Goal: Transaction & Acquisition: Purchase product/service

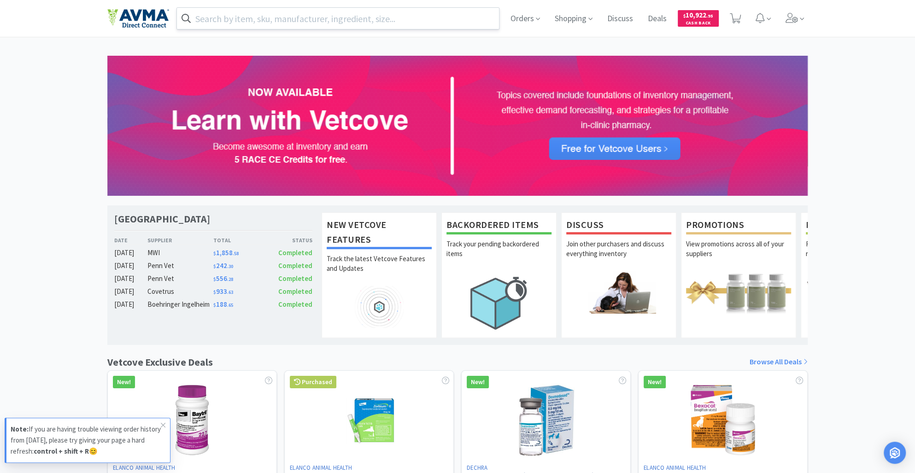
click at [215, 17] on input "text" at bounding box center [338, 18] width 322 height 21
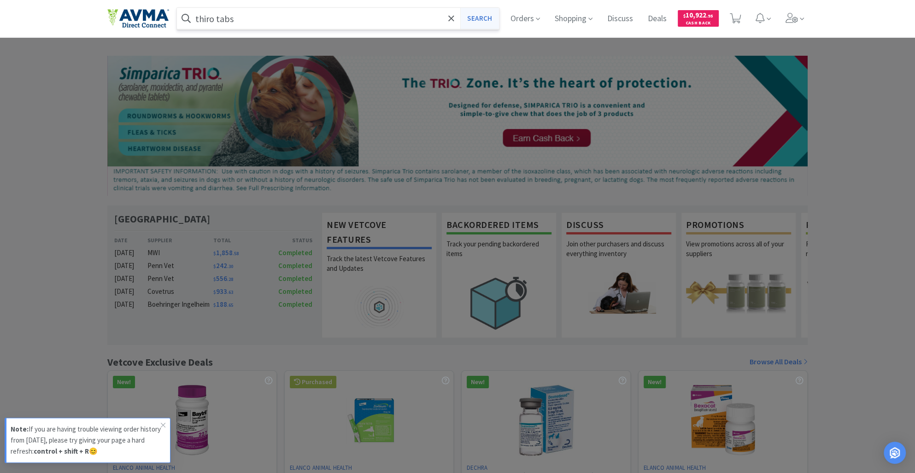
type input "thiro tabs"
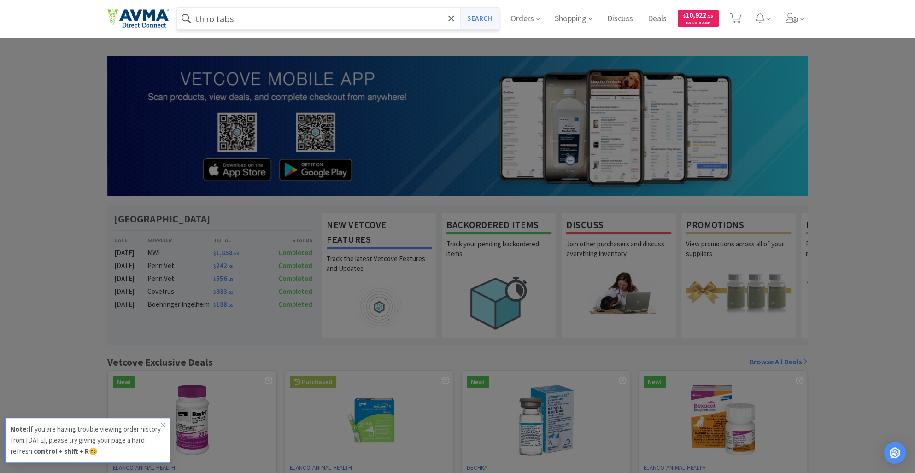
click at [478, 23] on button "Search" at bounding box center [479, 18] width 38 height 21
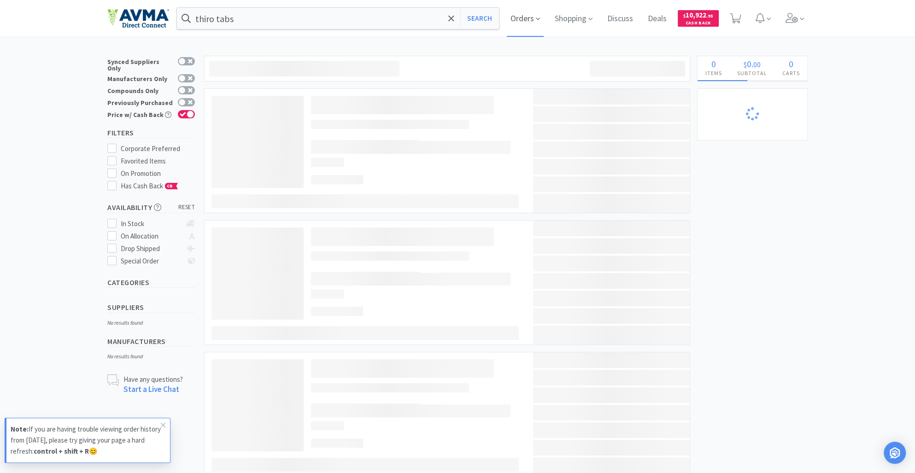
select select "6"
select select "1"
select select "3"
select select "4"
select select "1"
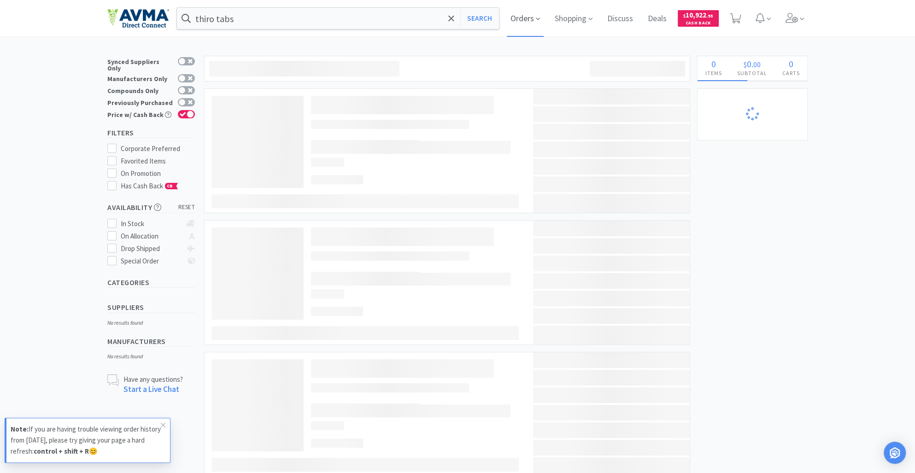
select select "2"
select select "1"
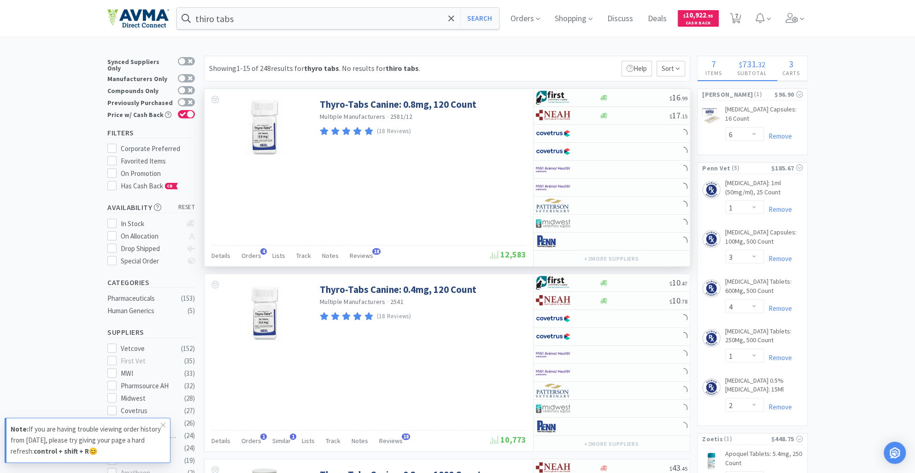
select select "1"
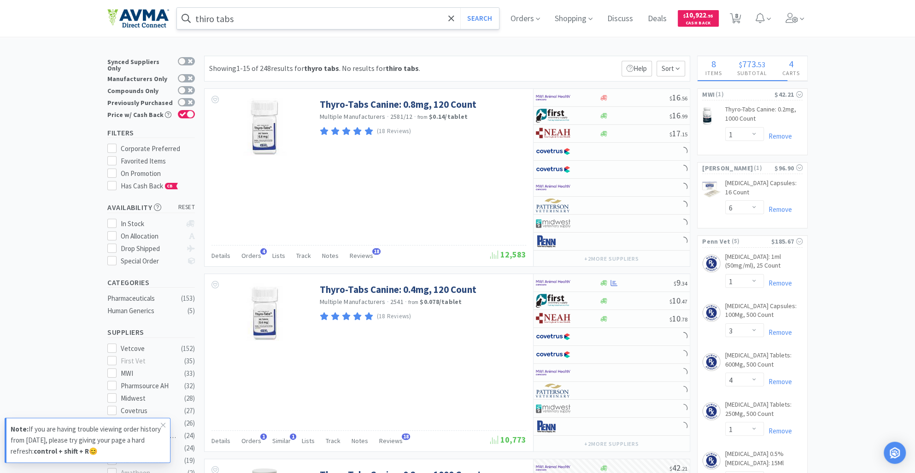
click at [274, 19] on input "thiro tabs" at bounding box center [338, 18] width 322 height 21
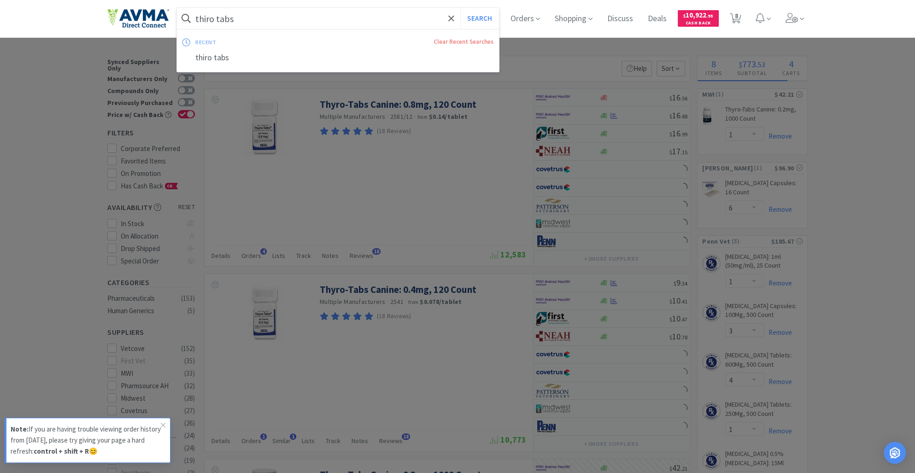
click at [274, 19] on input "thiro tabs" at bounding box center [338, 18] width 322 height 21
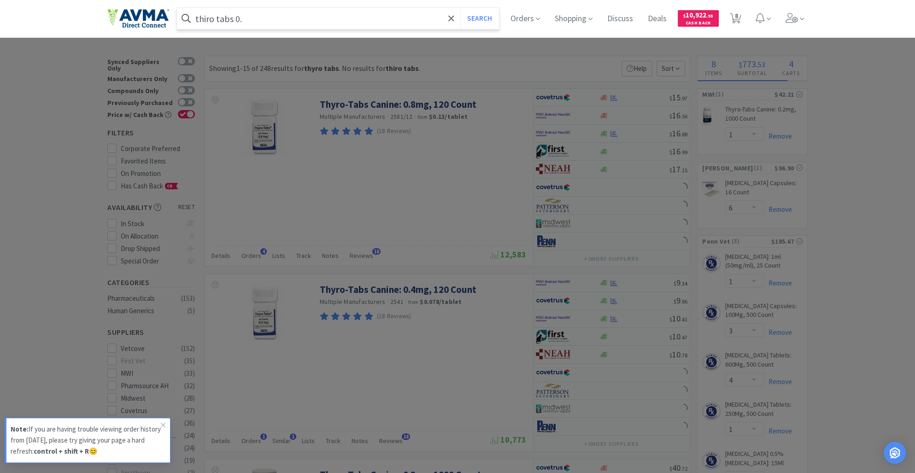
type input "thiro tabs 0.2"
select select "2"
select select "22"
select select "12"
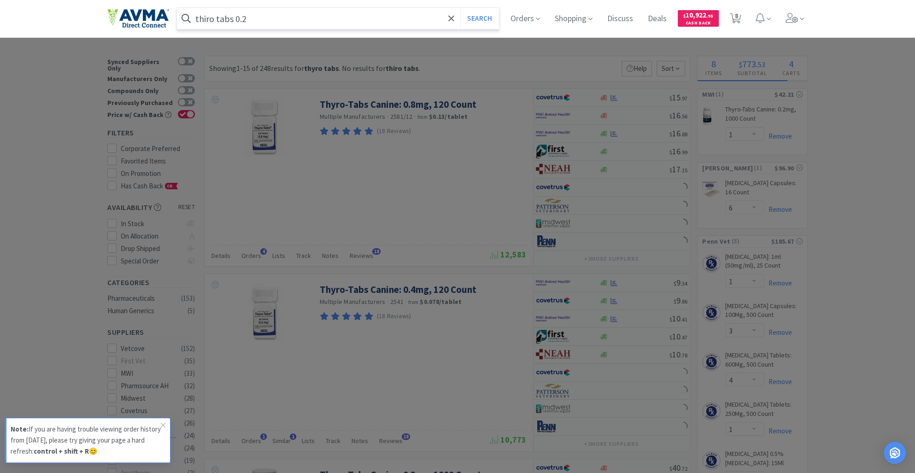
select select "2"
select select "1"
select select "6"
select select "2"
select select "12"
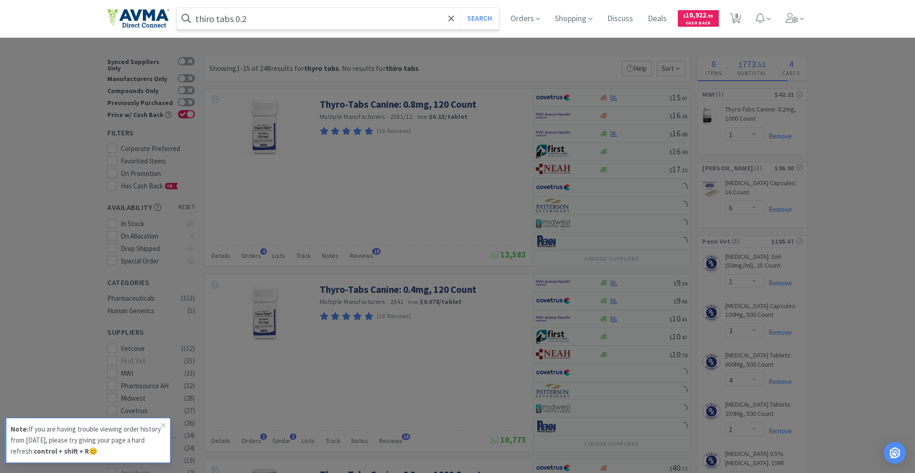
select select "3"
select select "4"
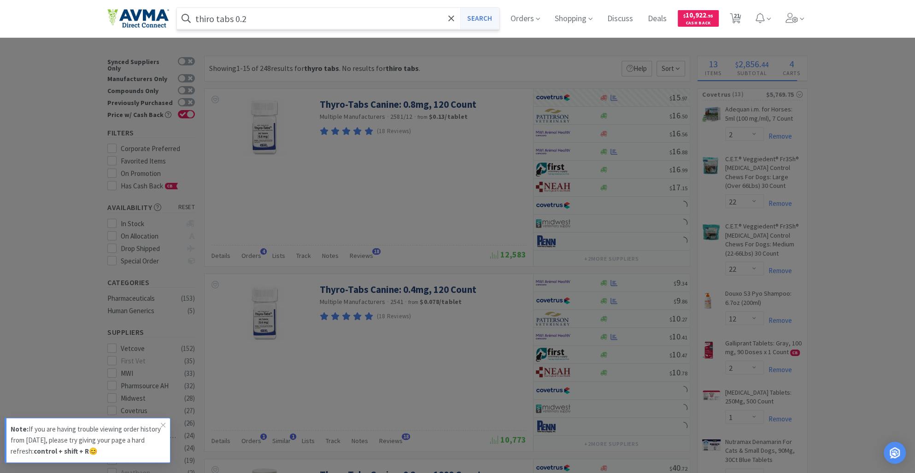
type input "thiro tabs 0.2"
click at [484, 19] on button "Search" at bounding box center [479, 18] width 38 height 21
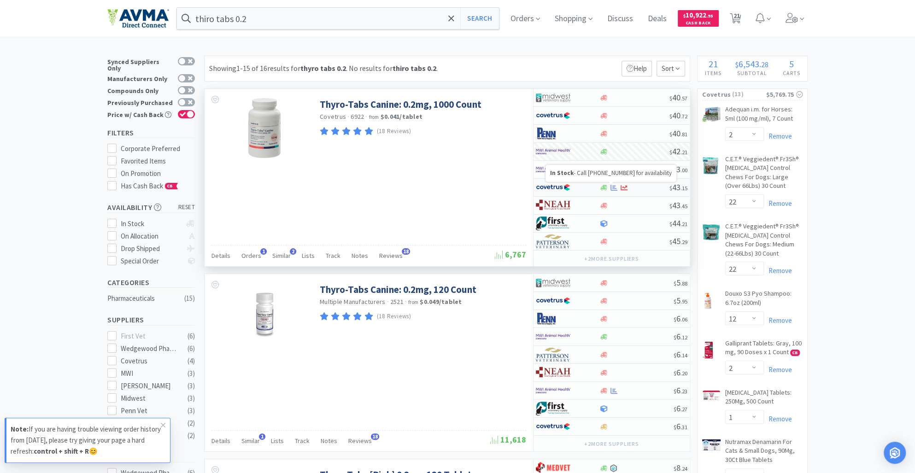
click at [606, 188] on icon at bounding box center [603, 188] width 7 height 6
select select "1"
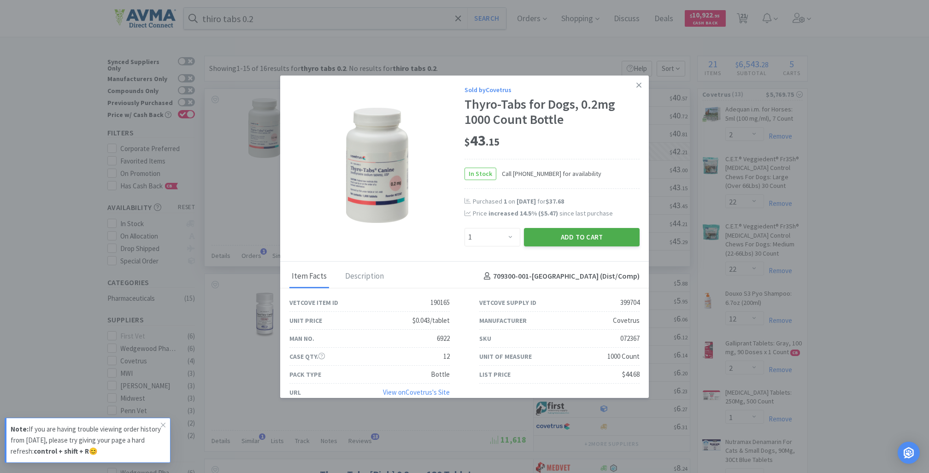
click at [588, 234] on button "Add to Cart" at bounding box center [582, 237] width 116 height 18
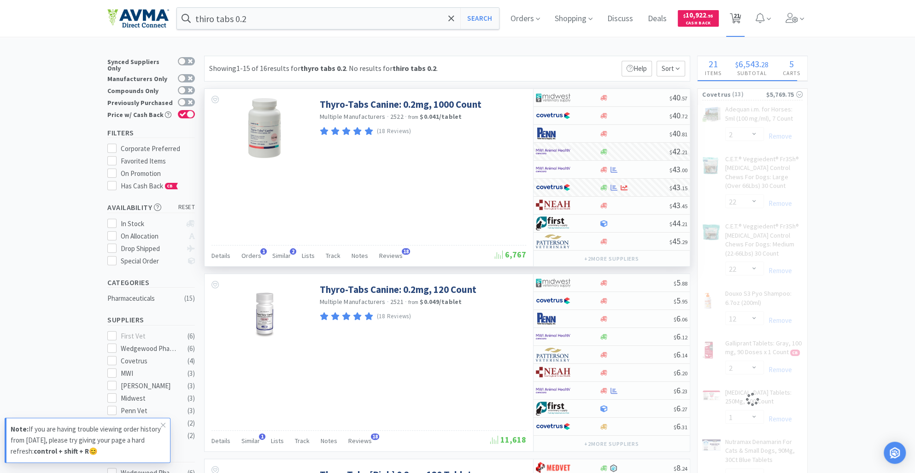
click at [740, 19] on span "21" at bounding box center [736, 15] width 6 height 37
select select "1"
select select "2"
select select "22"
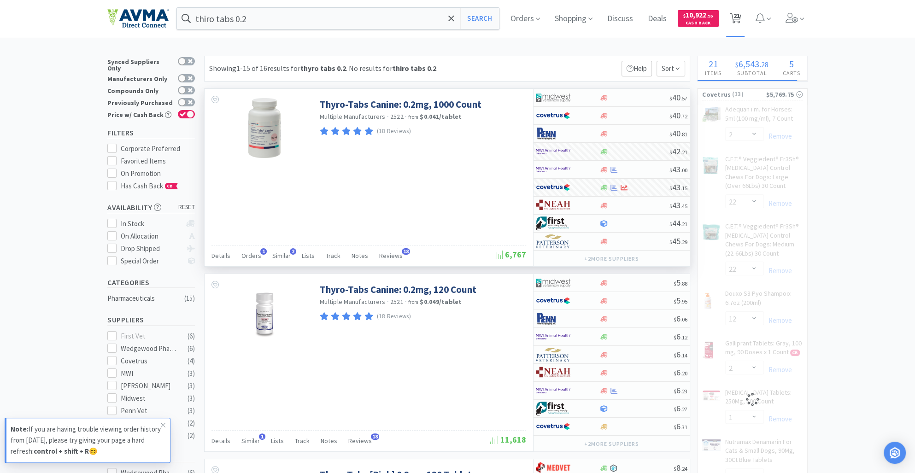
select select "12"
select select "2"
select select "1"
select select "6"
select select "2"
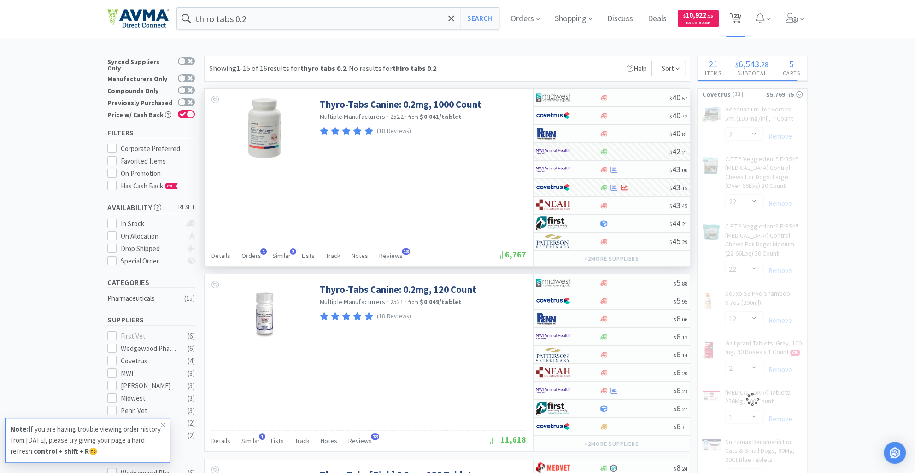
select select "12"
select select "3"
select select "4"
select select "1"
select select "2"
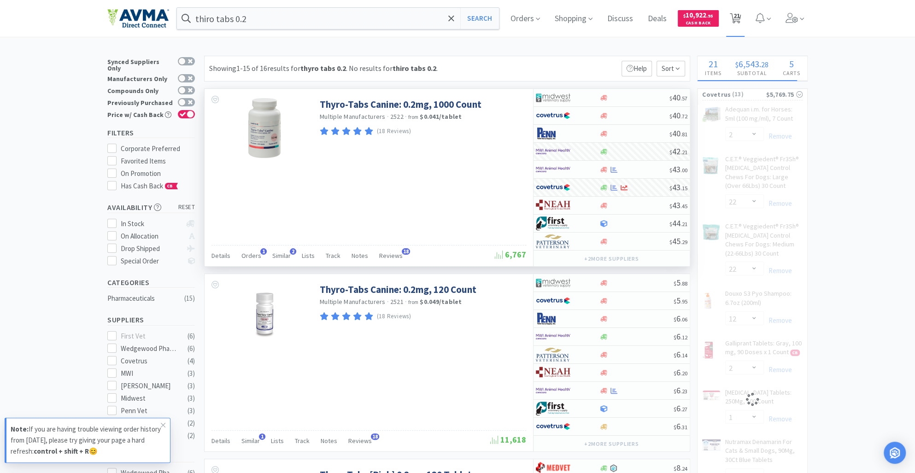
select select "1"
select select "6"
select select "1"
select select "3"
select select "4"
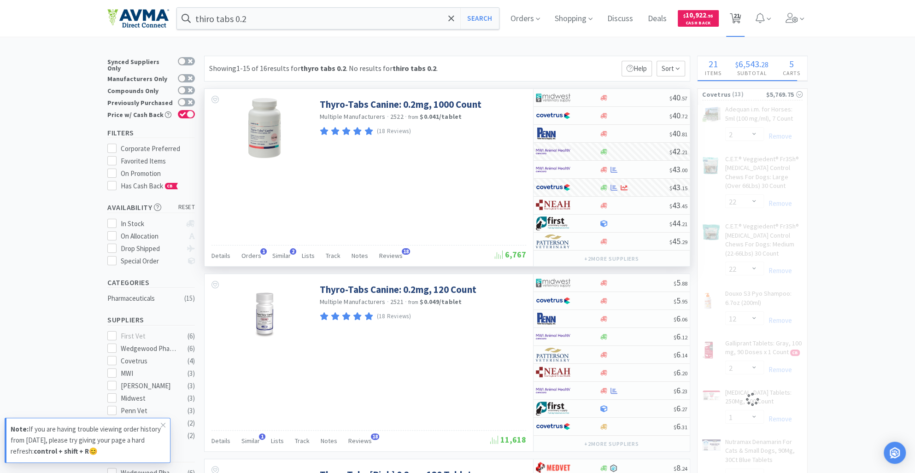
select select "1"
select select "2"
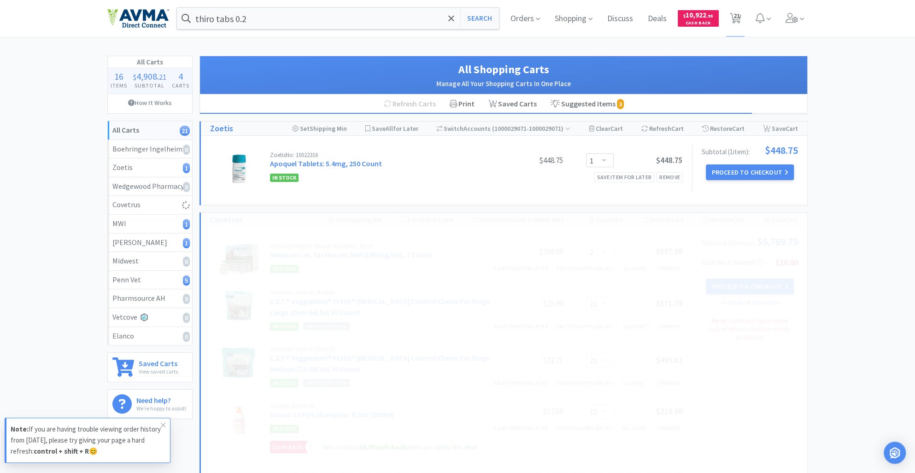
select select "1"
select select "3"
select select "4"
select select "1"
select select "2"
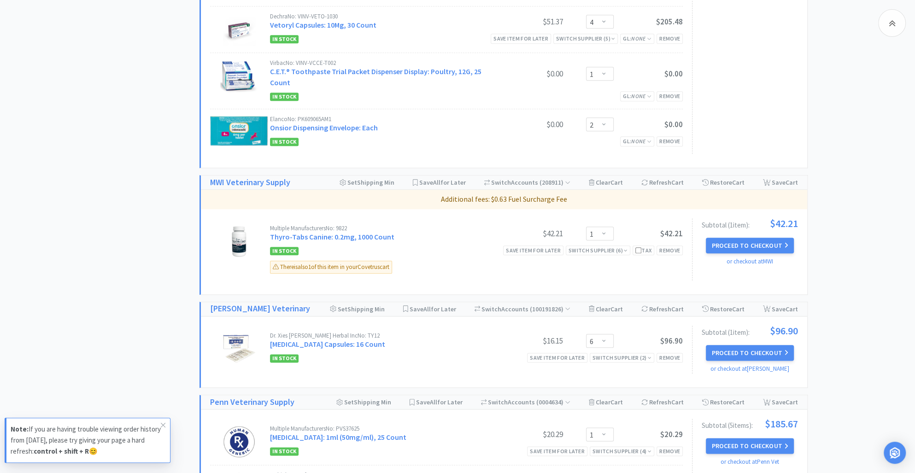
scroll to position [858, 0]
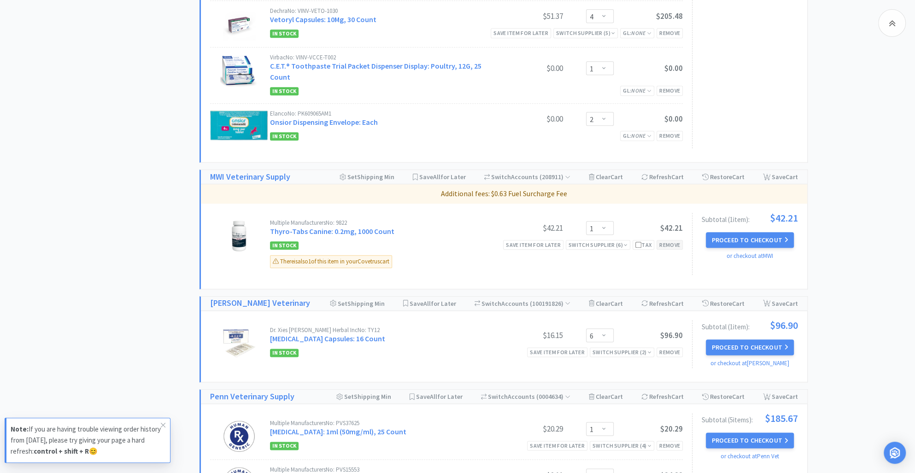
click at [671, 246] on div "Remove" at bounding box center [670, 245] width 26 height 10
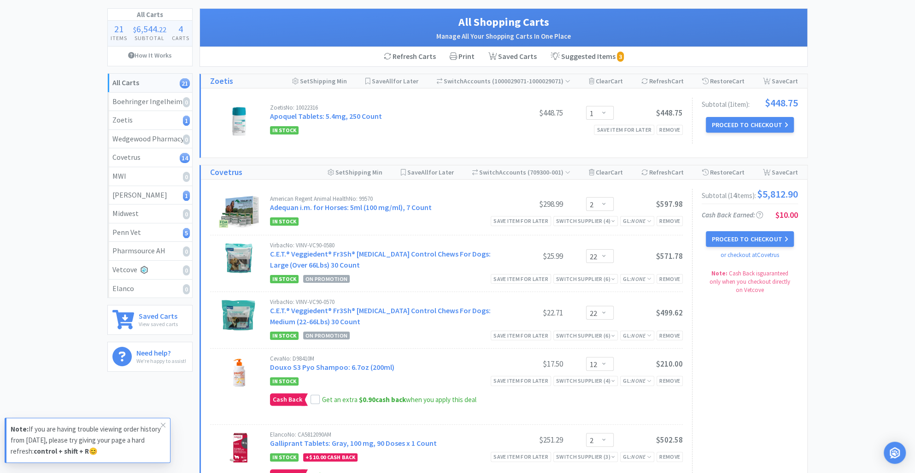
scroll to position [47, 0]
click at [766, 122] on button "Proceed to Checkout" at bounding box center [750, 126] width 88 height 16
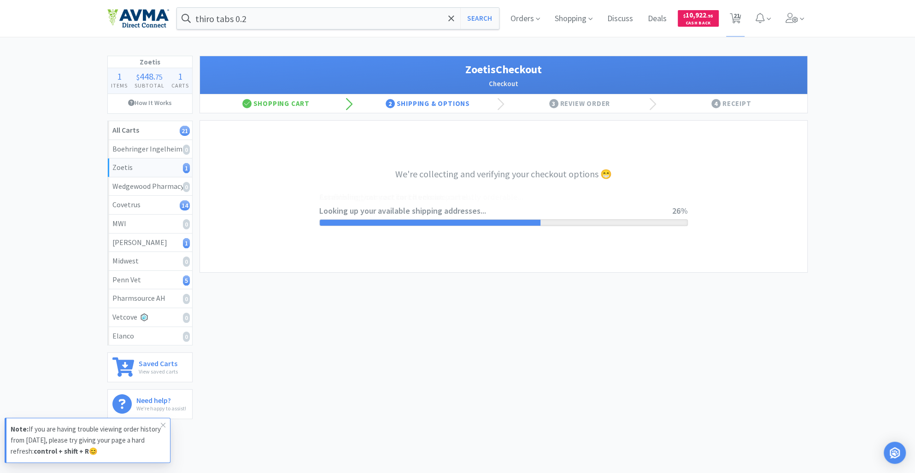
select select "invoice"
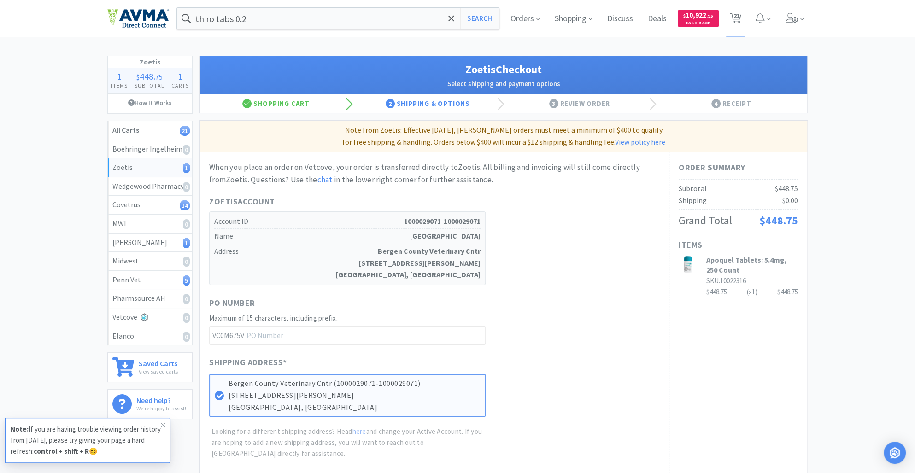
scroll to position [187, 0]
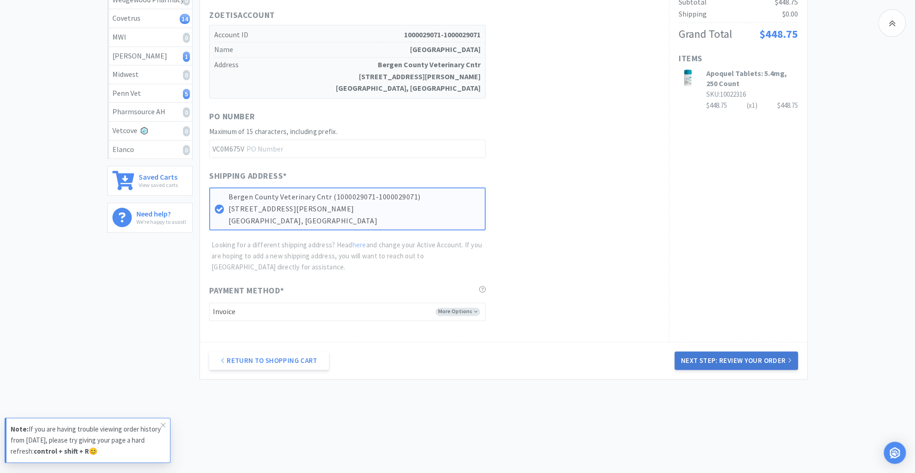
click at [739, 363] on button "Next Step: Review Your Order" at bounding box center [736, 361] width 123 height 18
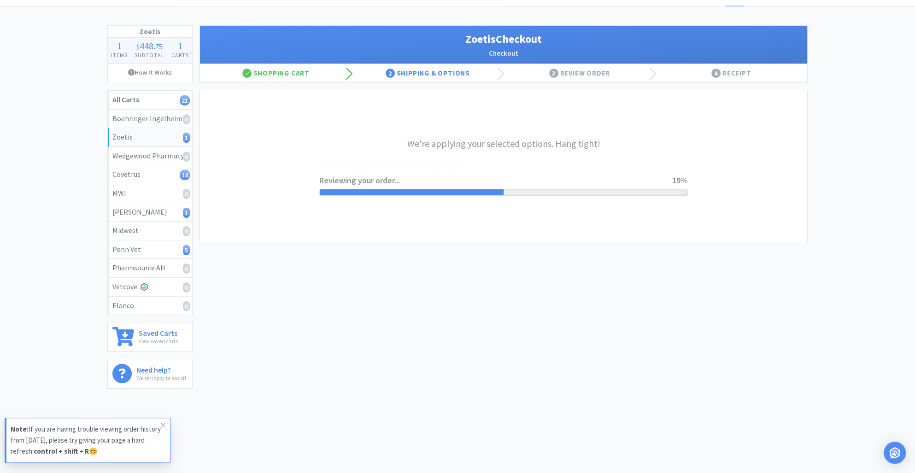
scroll to position [0, 0]
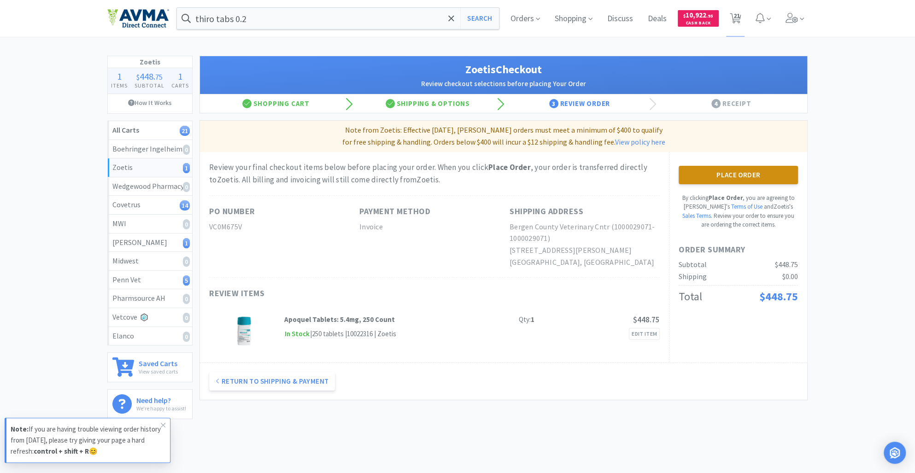
click at [733, 182] on button "Place Order" at bounding box center [738, 175] width 119 height 18
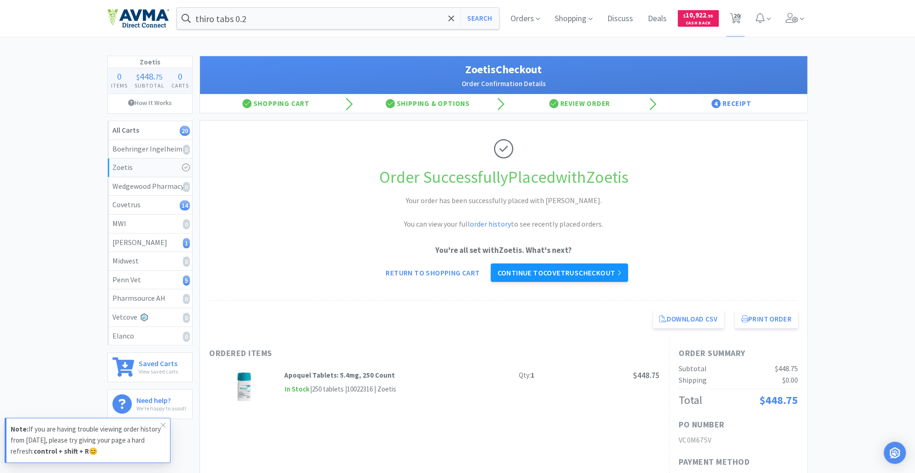
click at [575, 276] on link "Continue to Covetrus checkout" at bounding box center [559, 273] width 137 height 18
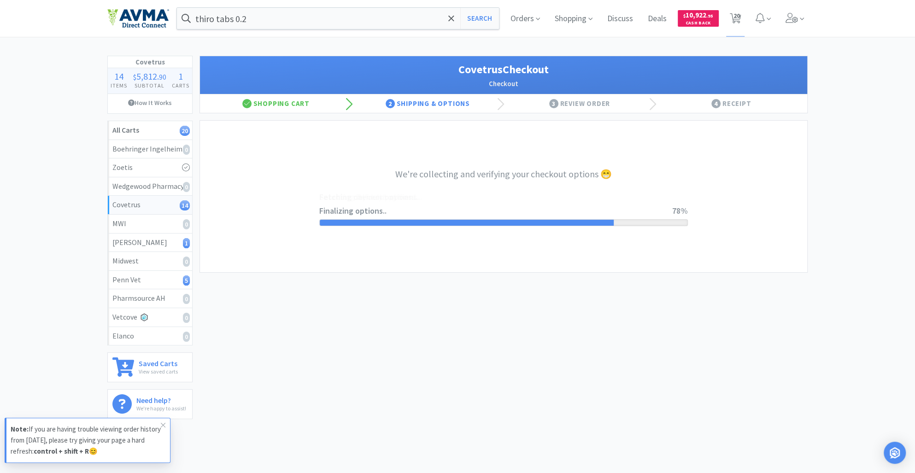
select select "ACCOUNT"
select select "cvt-standard-net"
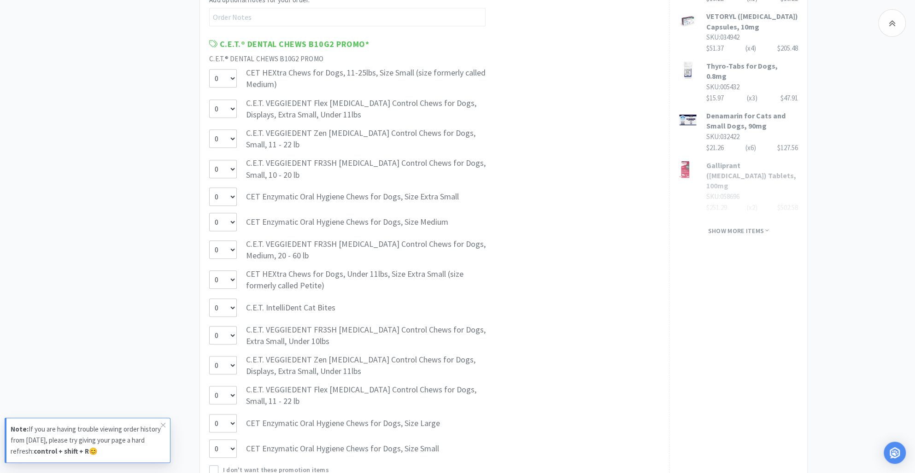
scroll to position [745, 0]
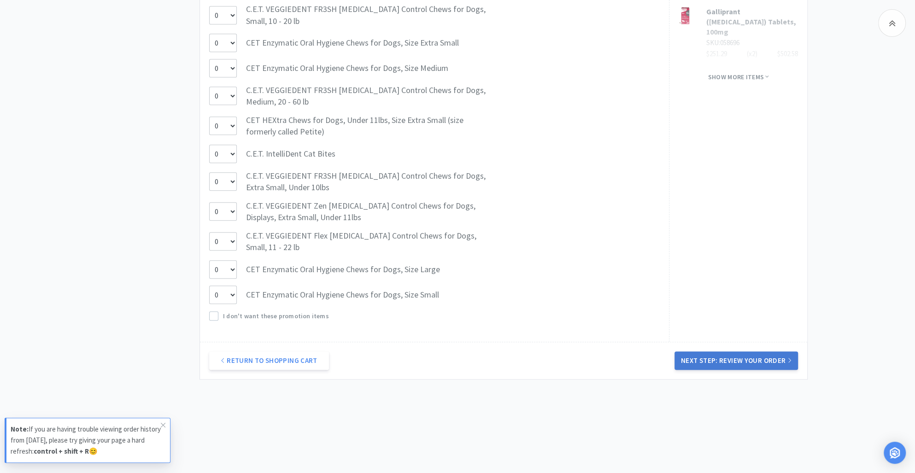
click at [722, 364] on button "Next Step: Review Your Order" at bounding box center [736, 361] width 123 height 18
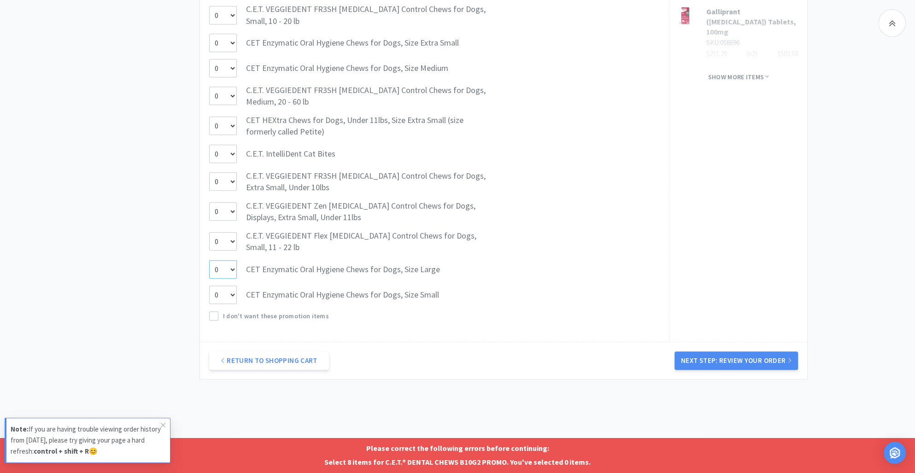
click at [229, 269] on select "0 1 2 3 4 5 6 7 8" at bounding box center [223, 269] width 28 height 18
click at [434, 350] on div "Return to Shopping Cart Next Step: Review Your Order" at bounding box center [503, 360] width 607 height 37
click at [227, 239] on select "0 1 2 3 4 5 6 7 8" at bounding box center [223, 241] width 28 height 18
select select "8"
click at [209, 232] on select "0 1 2 3 4 5 6 7 8" at bounding box center [223, 241] width 28 height 18
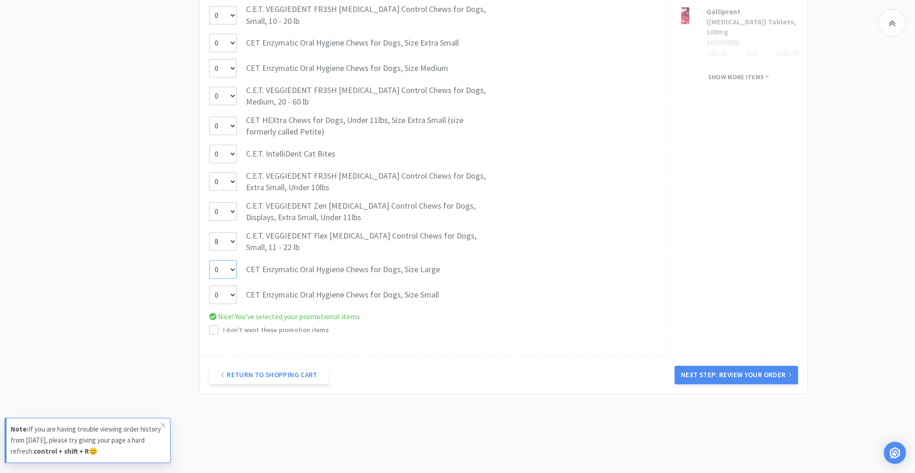
click at [230, 268] on select "0" at bounding box center [223, 269] width 28 height 18
click at [623, 197] on div "C.E.T.® DENTAL CHEWS B10G2 PROMO * C.E.T.® DENTAL CHEWS B10G2 PROMO 0 CET HEXtr…" at bounding box center [434, 110] width 451 height 452
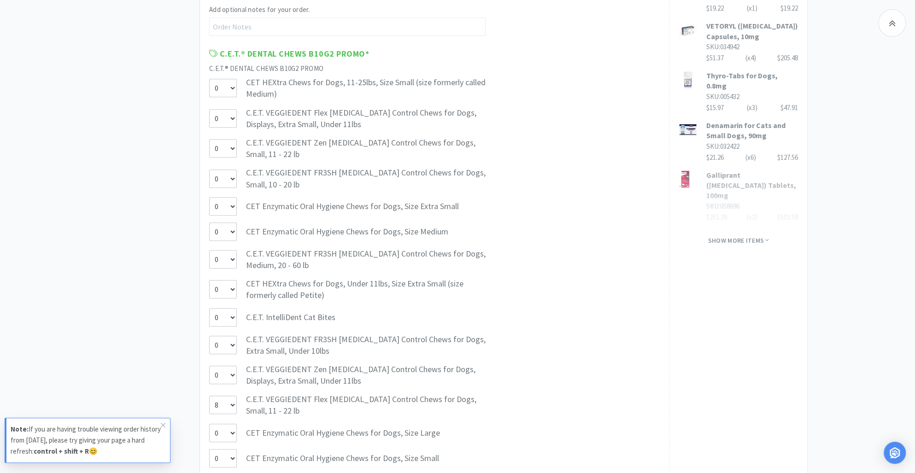
scroll to position [0, 0]
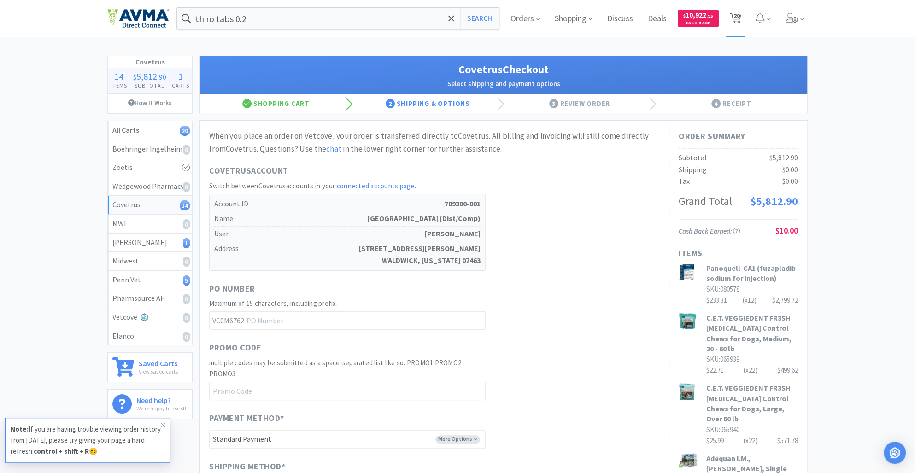
click at [733, 15] on span "20" at bounding box center [736, 15] width 6 height 37
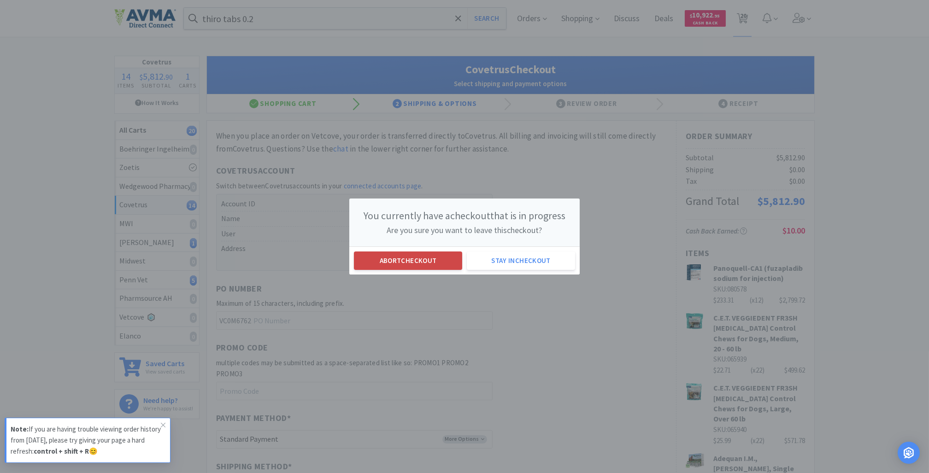
click at [428, 255] on button "Abort checkout" at bounding box center [408, 261] width 108 height 18
select select "2"
select select "22"
select select "12"
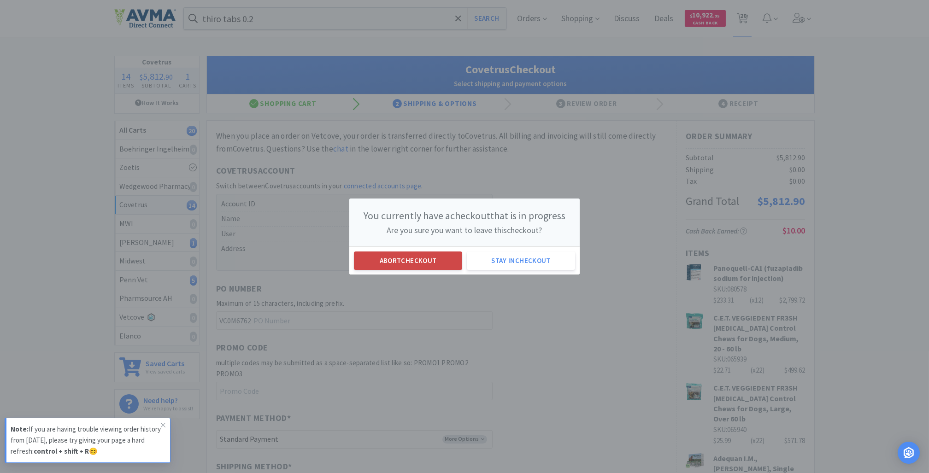
select select "2"
select select "1"
select select "6"
select select "2"
select select "12"
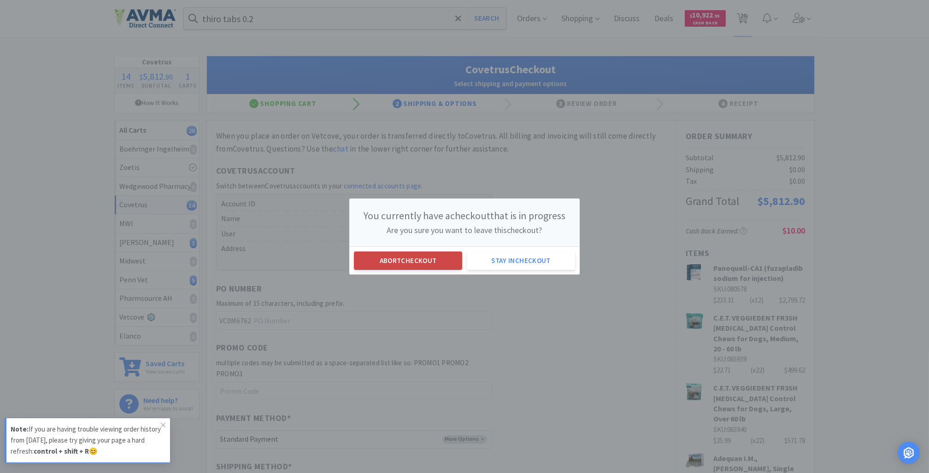
select select "1"
select select "3"
select select "4"
select select "1"
select select "2"
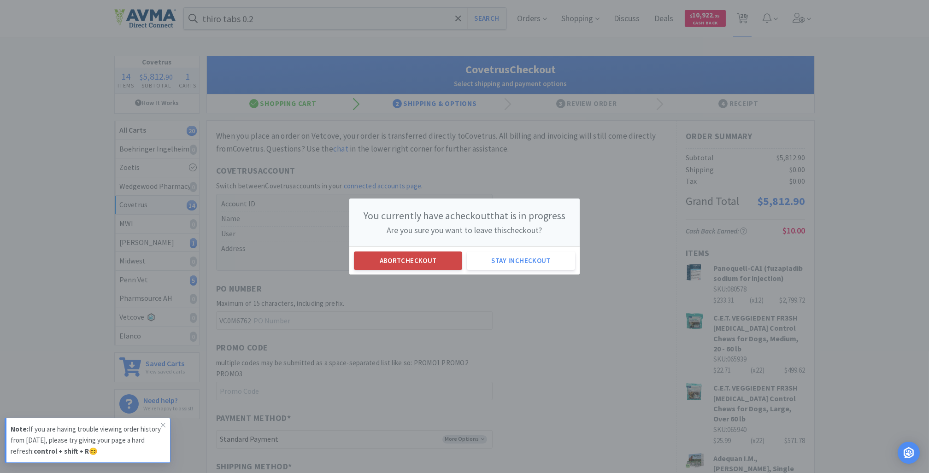
select select "6"
select select "1"
select select "3"
select select "4"
select select "1"
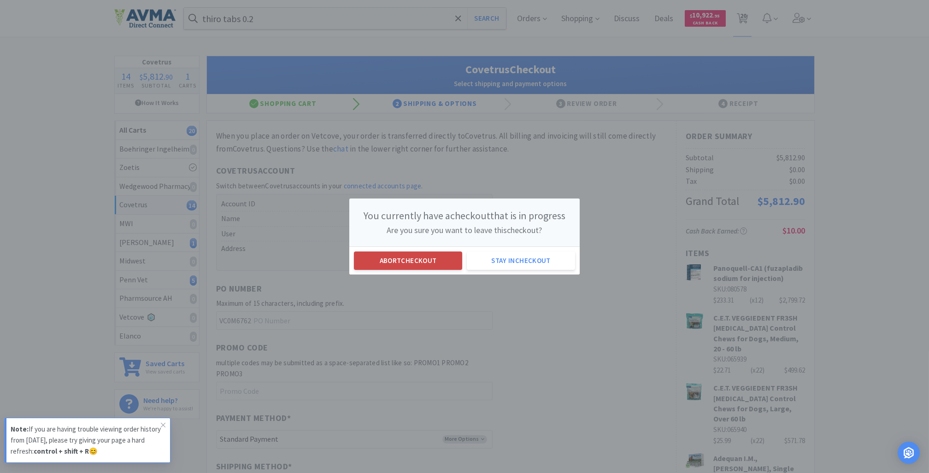
select select "2"
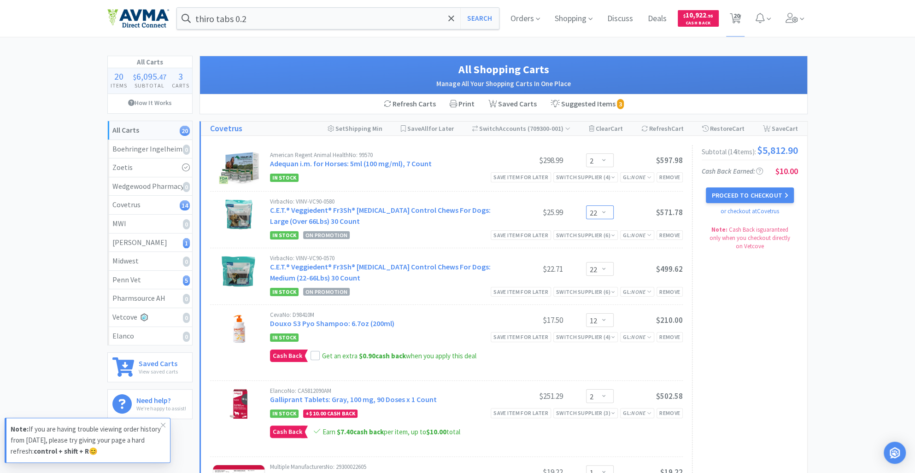
drag, startPoint x: 604, startPoint y: 214, endPoint x: 592, endPoint y: 211, distance: 12.0
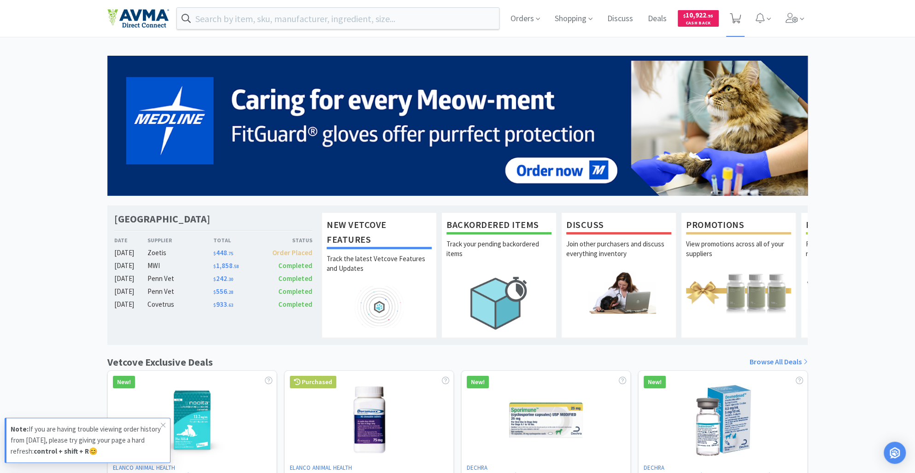
click at [737, 14] on icon at bounding box center [736, 18] width 12 height 10
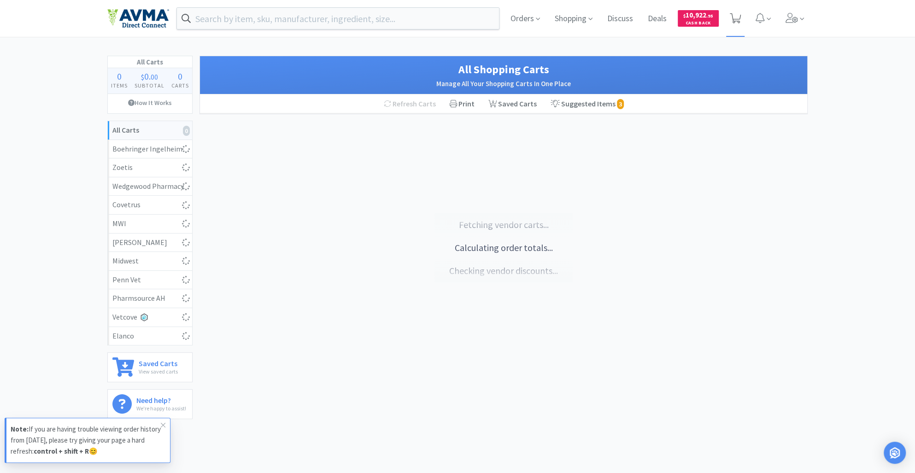
select select "2"
select select "22"
select select "12"
select select "2"
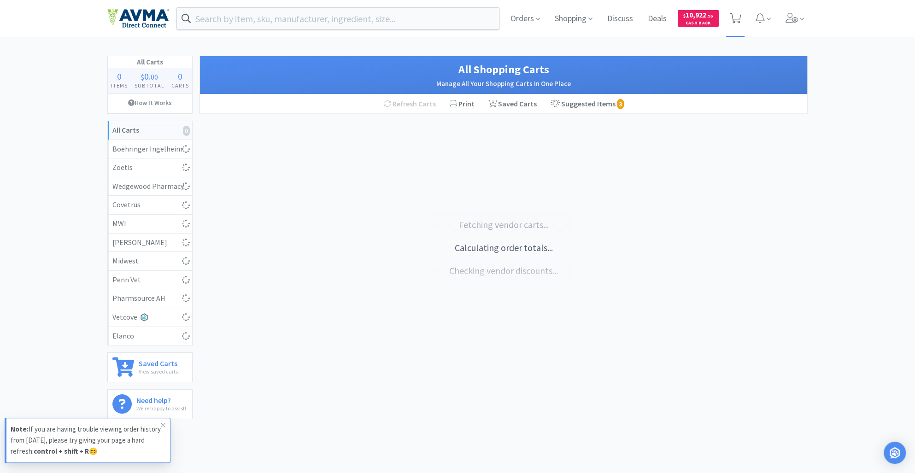
select select "1"
select select "6"
select select "2"
select select "12"
select select "1"
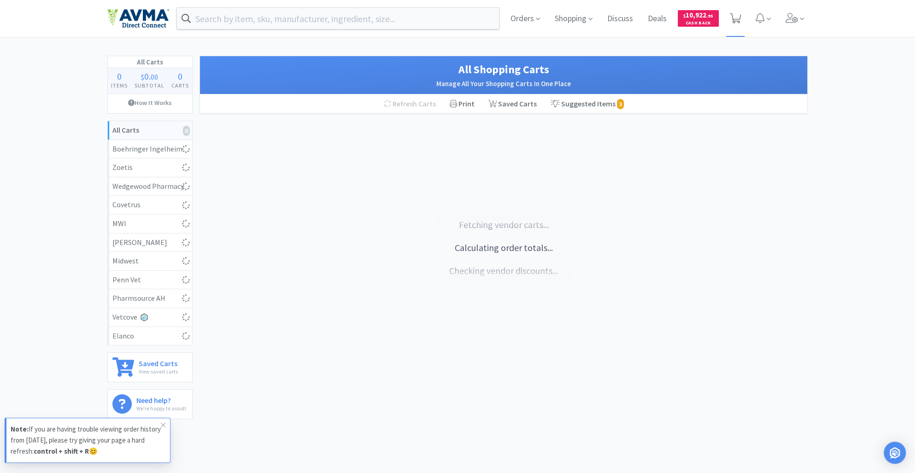
select select "3"
select select "4"
select select "1"
select select "2"
select select "6"
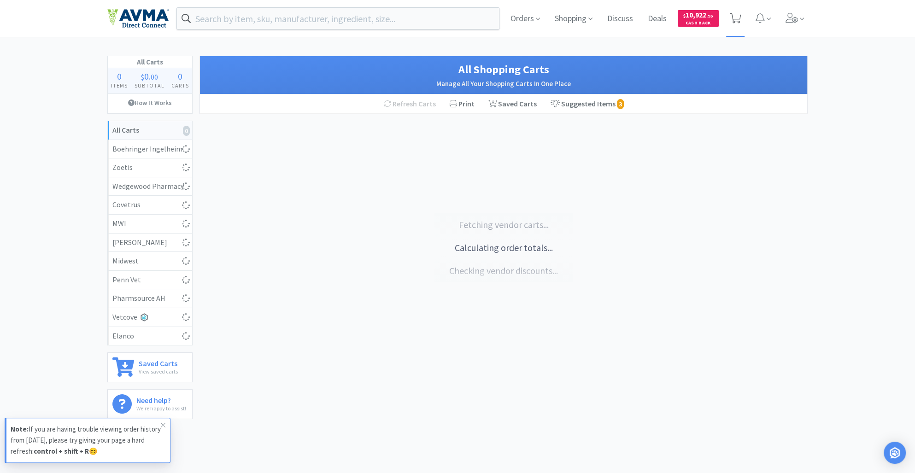
select select "1"
select select "3"
select select "4"
select select "1"
select select "2"
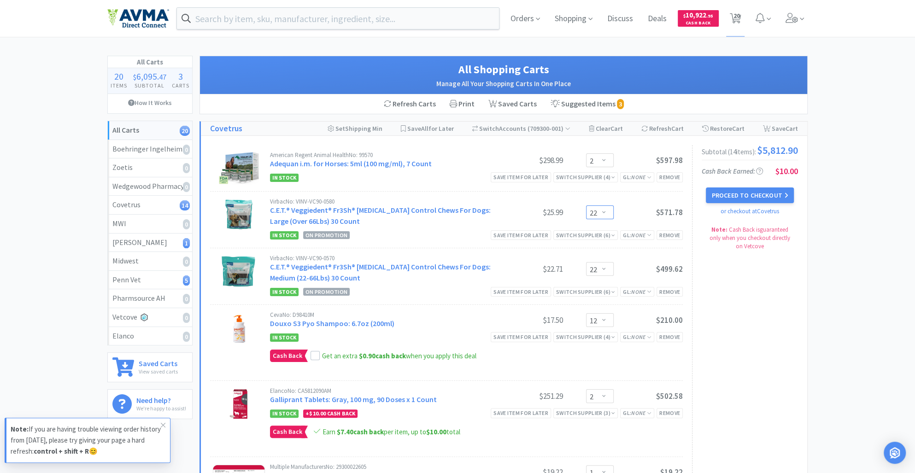
click at [605, 214] on select "Enter Quantity 1 2 3 4 5 6 7 8 9 10 11 12 13 14 15 16 17 18 19 20 22 Enter Quan…" at bounding box center [600, 213] width 28 height 14
click at [586, 206] on select "Enter Quantity 1 2 3 4 5 6 7 8 9 10 11 12 13 14 15 16 17 18 19 20 22 Enter Quan…" at bounding box center [600, 213] width 28 height 14
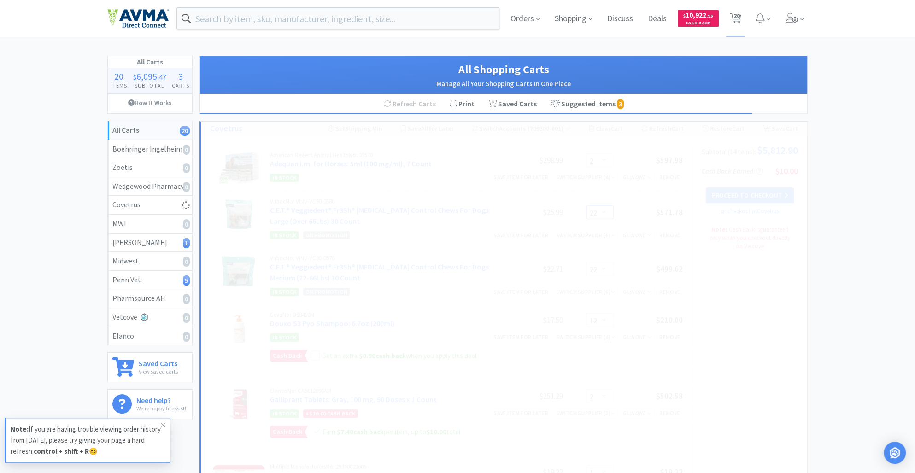
select select "12"
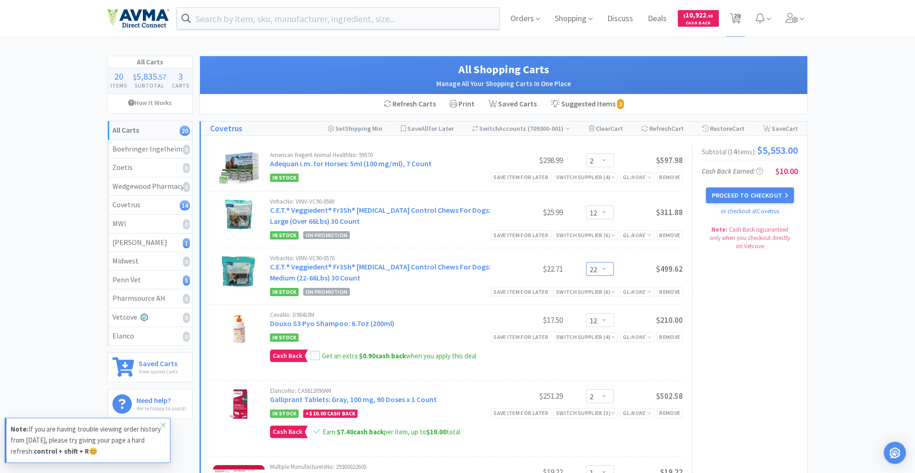
click at [603, 270] on select "Enter Quantity 1 2 3 4 5 6 7 8 9 10 11 12 13 14 15 16 17 18 19 20 22 Enter Quan…" at bounding box center [600, 269] width 28 height 14
click at [586, 262] on select "Enter Quantity 1 2 3 4 5 6 7 8 9 10 11 12 13 14 15 16 17 18 19 20 22 Enter Quan…" at bounding box center [600, 269] width 28 height 14
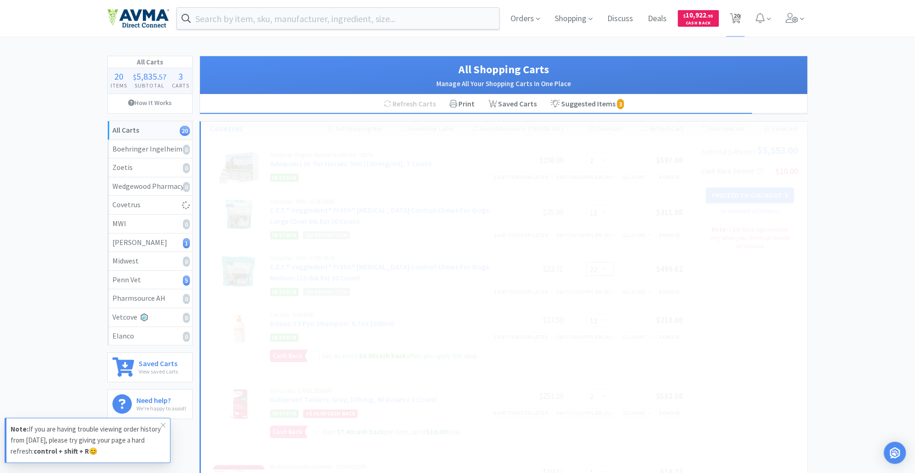
select select "12"
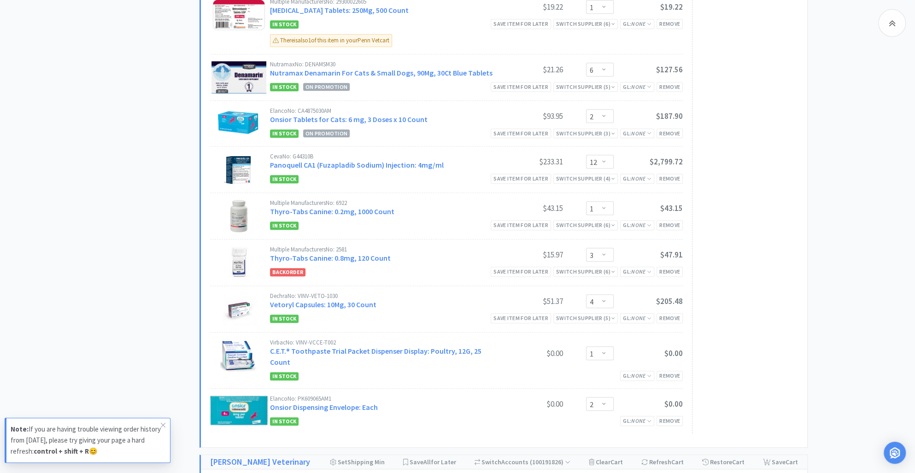
scroll to position [468, 0]
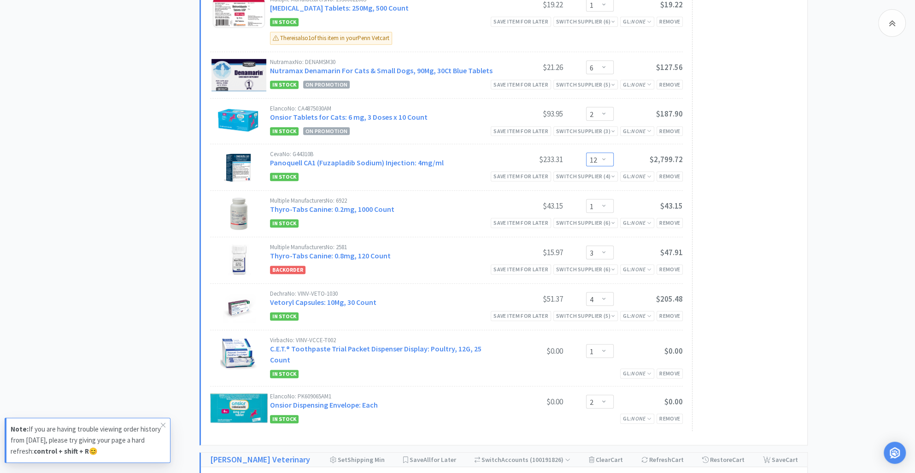
click at [606, 161] on select "Enter Quantity 1 2 3 4 5 6 7 8 9 10 11 12 13 14 15 16 17 18 19 20 Enter Quantity" at bounding box center [600, 160] width 28 height 14
click at [586, 153] on select "Enter Quantity 1 2 3 4 5 6 7 8 9 10 11 12 13 14 15 16 17 18 19 20 Enter Quantity" at bounding box center [600, 160] width 28 height 14
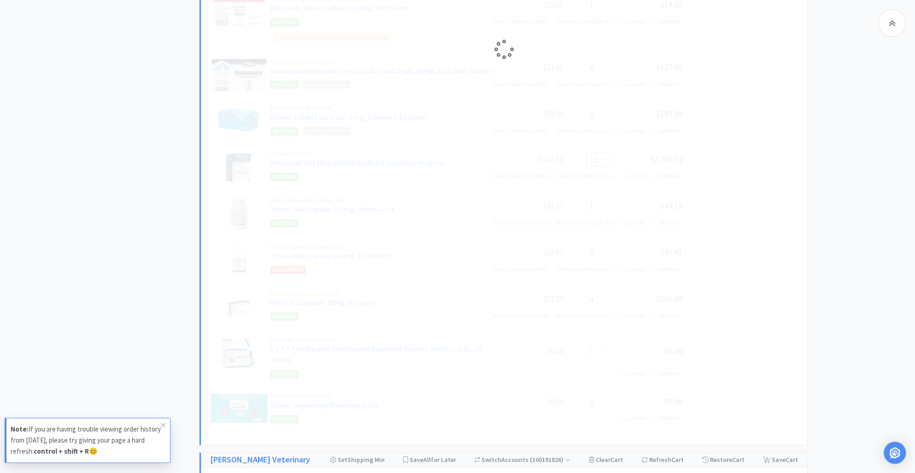
select select "6"
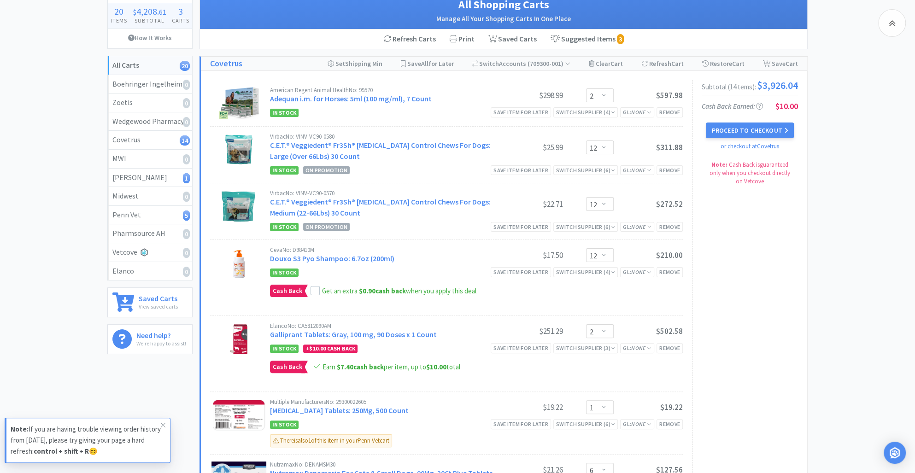
scroll to position [0, 0]
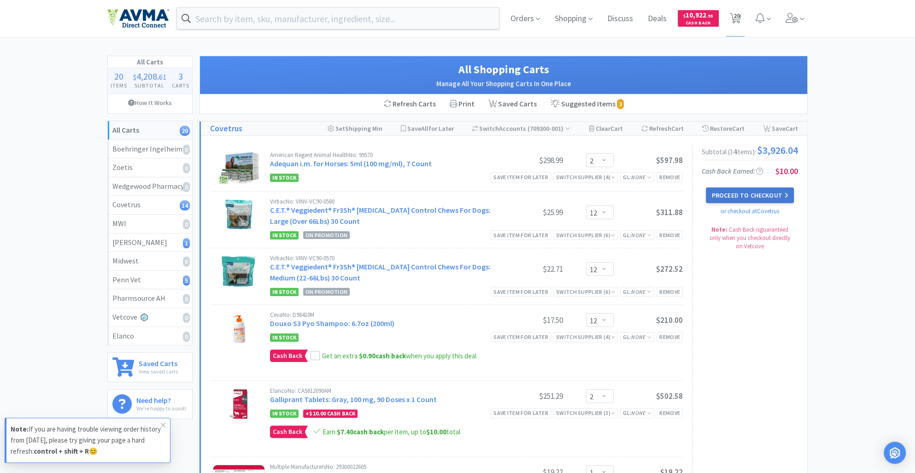
drag, startPoint x: 752, startPoint y: 195, endPoint x: 769, endPoint y: 199, distance: 17.0
click at [769, 199] on button "Proceed to Checkout" at bounding box center [750, 196] width 88 height 16
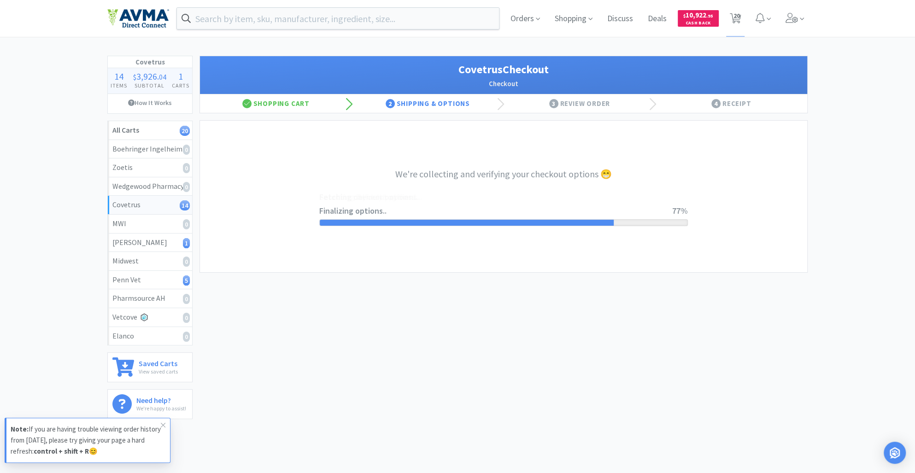
select select "ACCOUNT"
select select "cvt-standard-net"
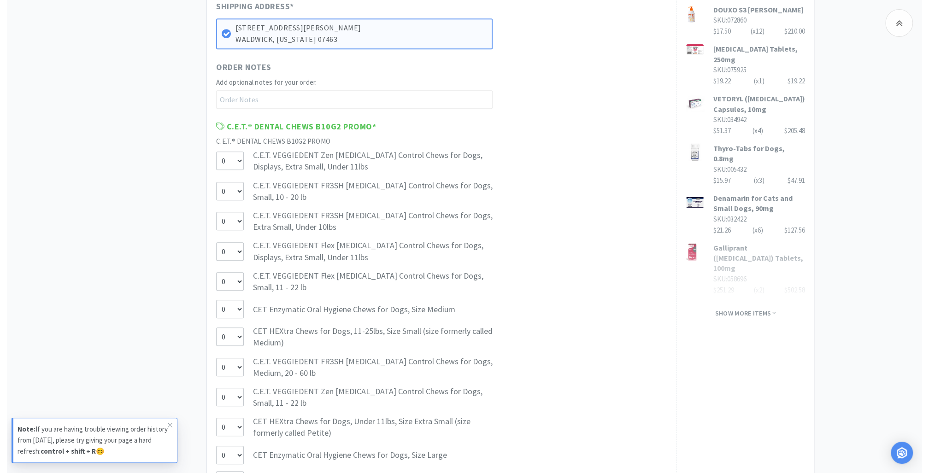
scroll to position [745, 0]
